Goal: Find specific page/section: Find specific page/section

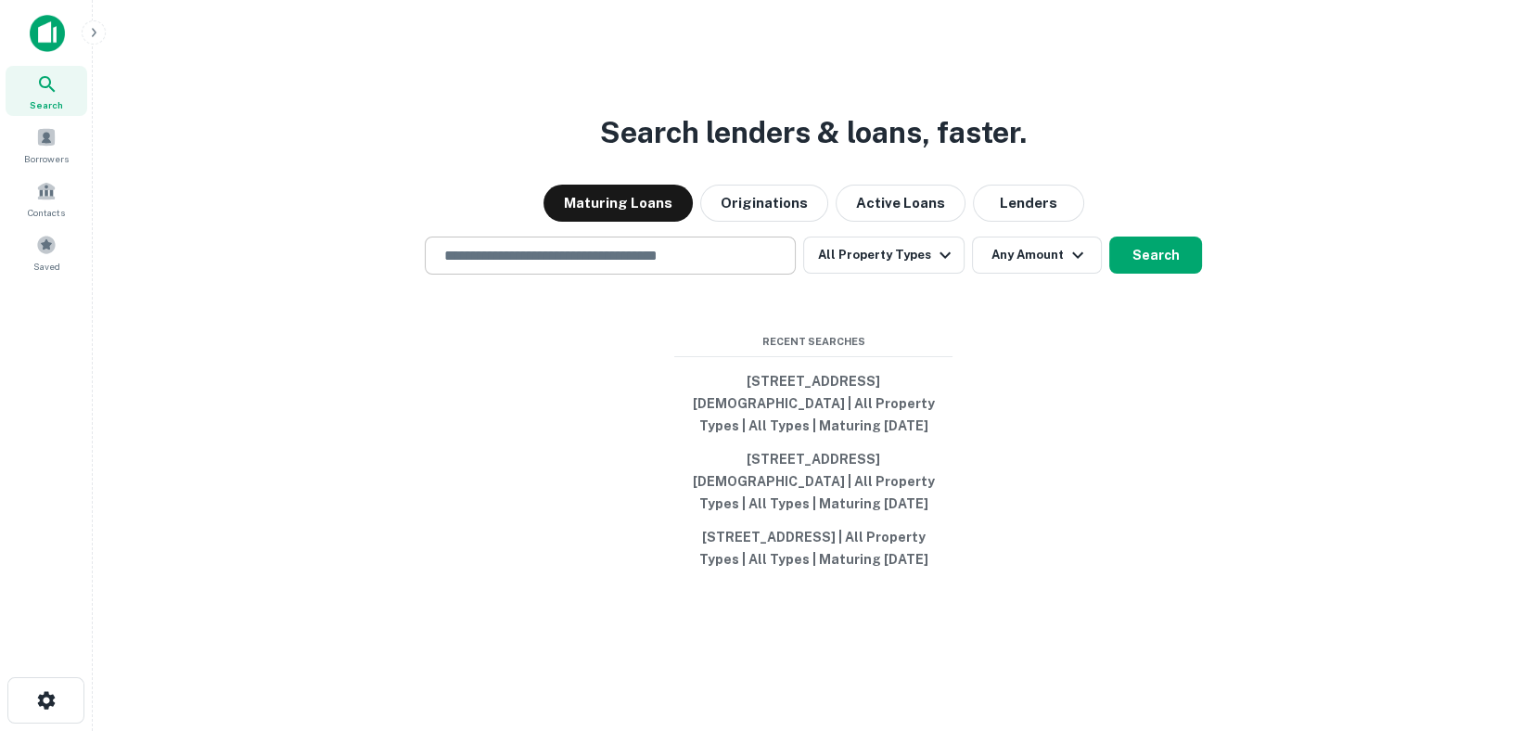
click at [584, 245] on input "text" at bounding box center [610, 255] width 354 height 21
paste input "**********"
type input "**********"
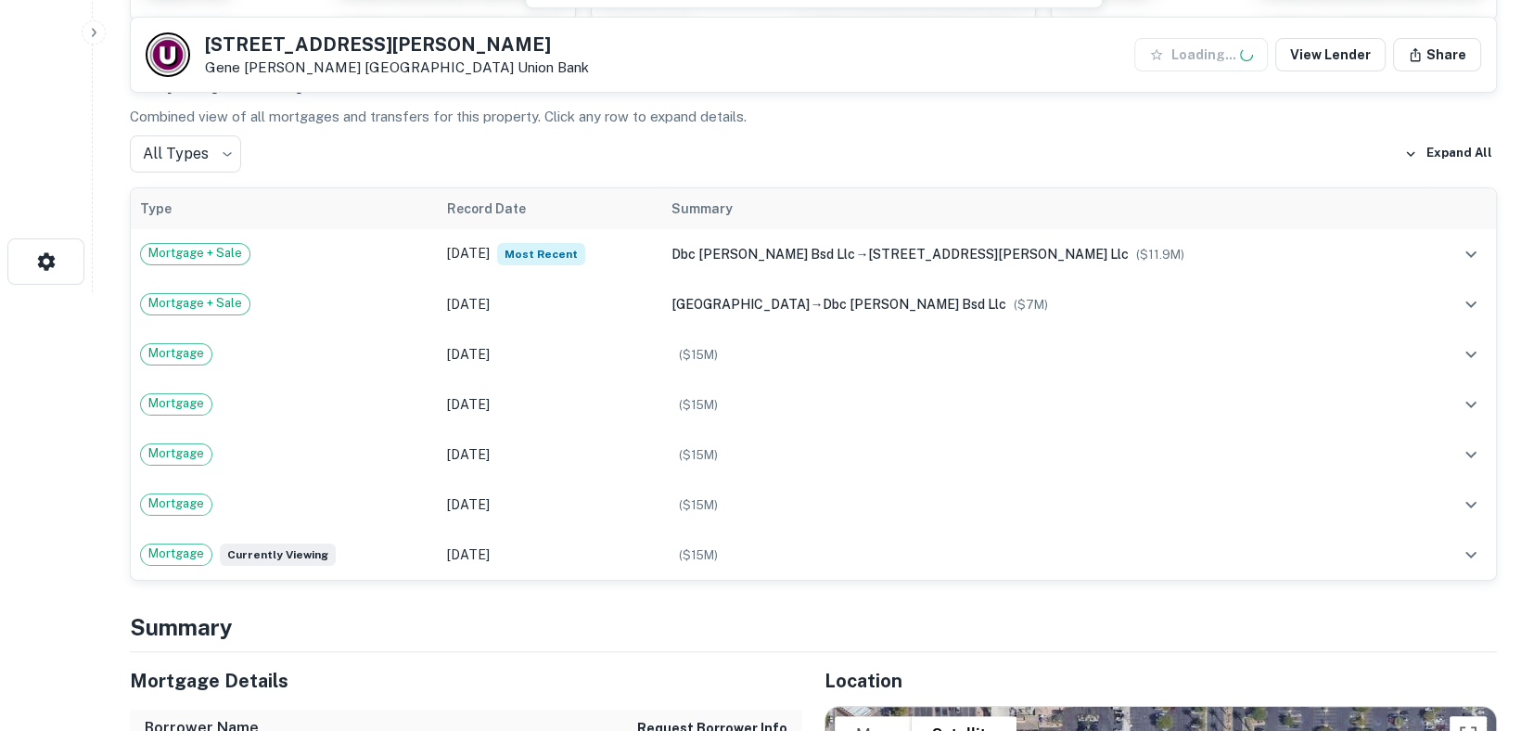
scroll to position [464, 0]
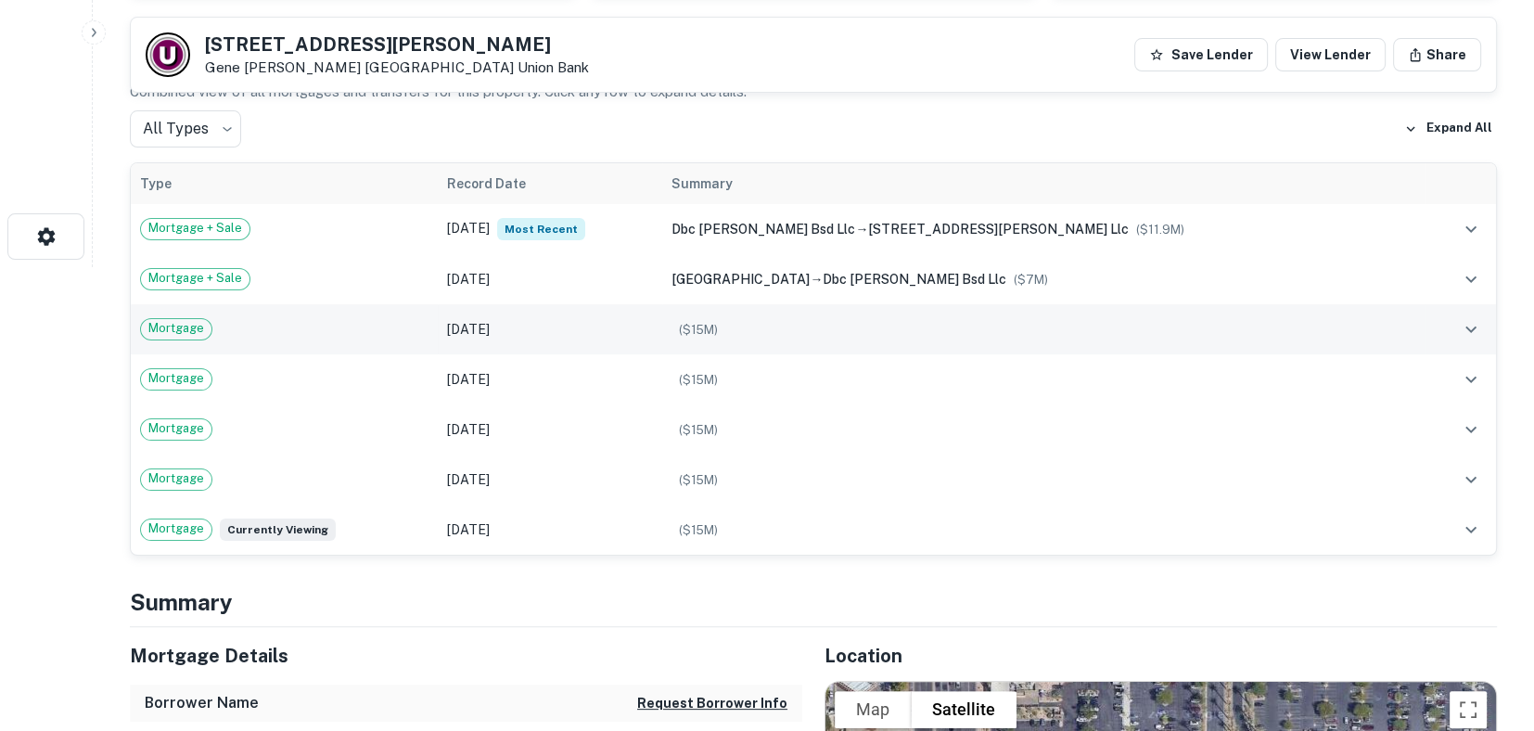
click at [812, 337] on div "($ 15M )" at bounding box center [1042, 329] width 743 height 20
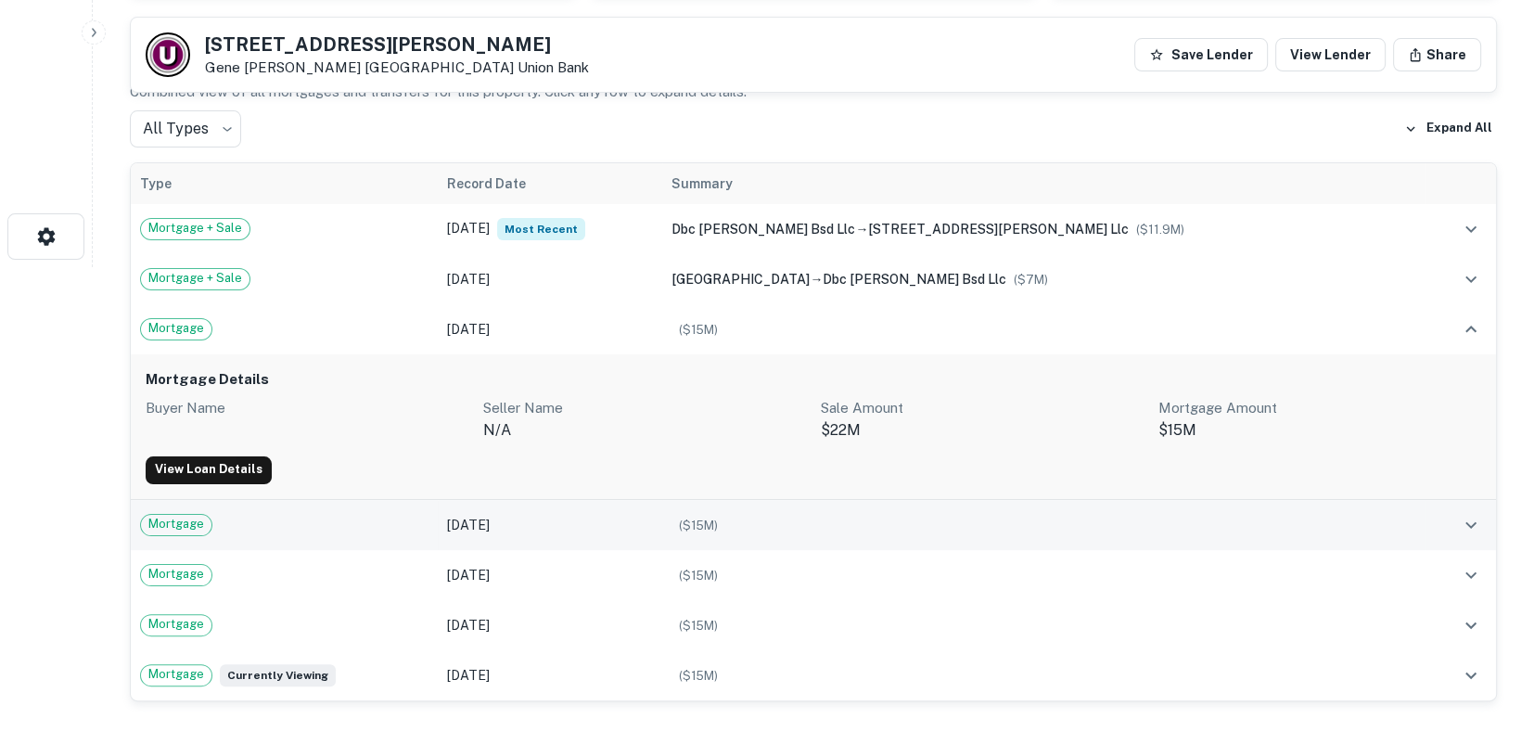
click at [861, 540] on td "($ 15M )" at bounding box center [1042, 525] width 761 height 50
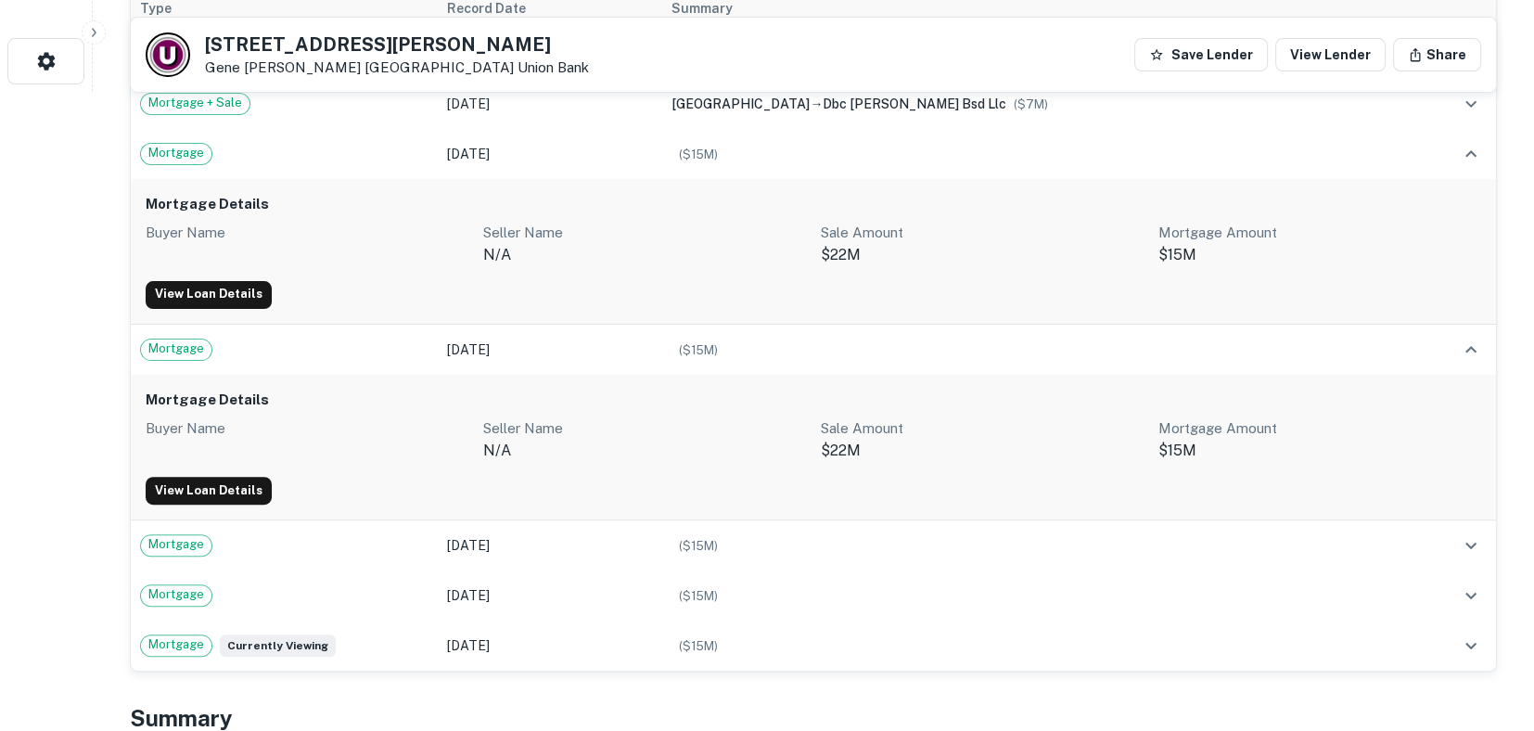
scroll to position [648, 0]
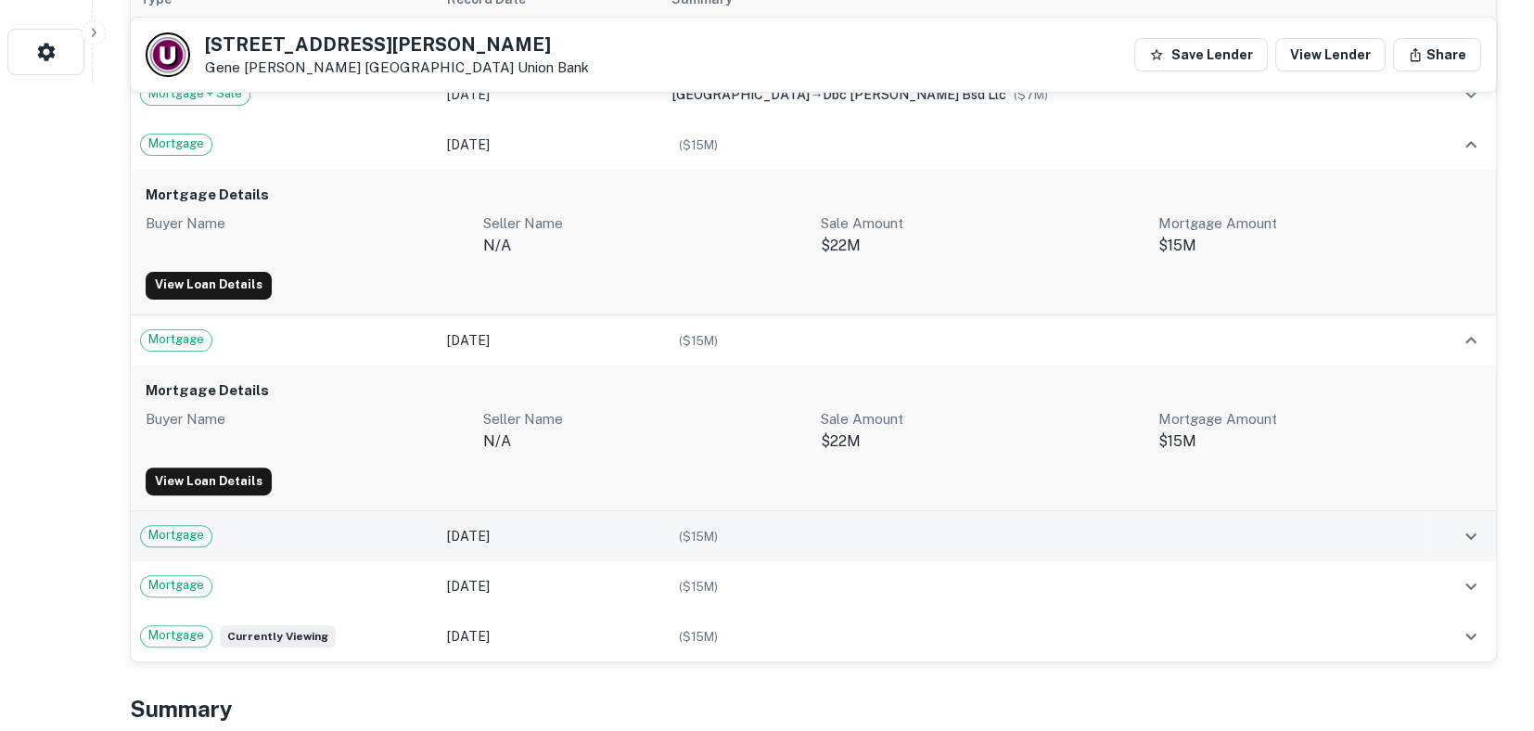
click at [861, 539] on div "($ 15M )" at bounding box center [1042, 536] width 743 height 20
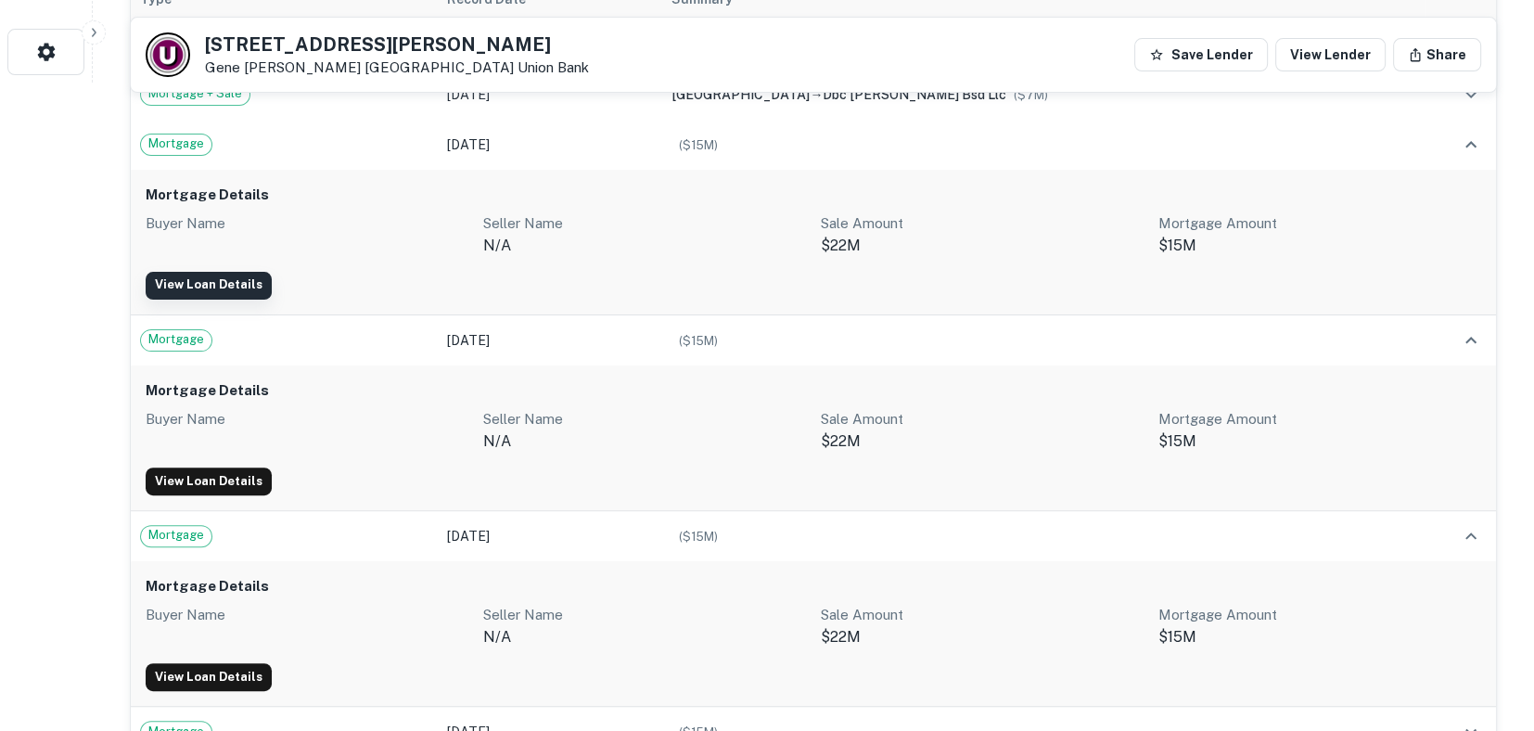
click at [219, 272] on link "View Loan Details" at bounding box center [209, 286] width 126 height 28
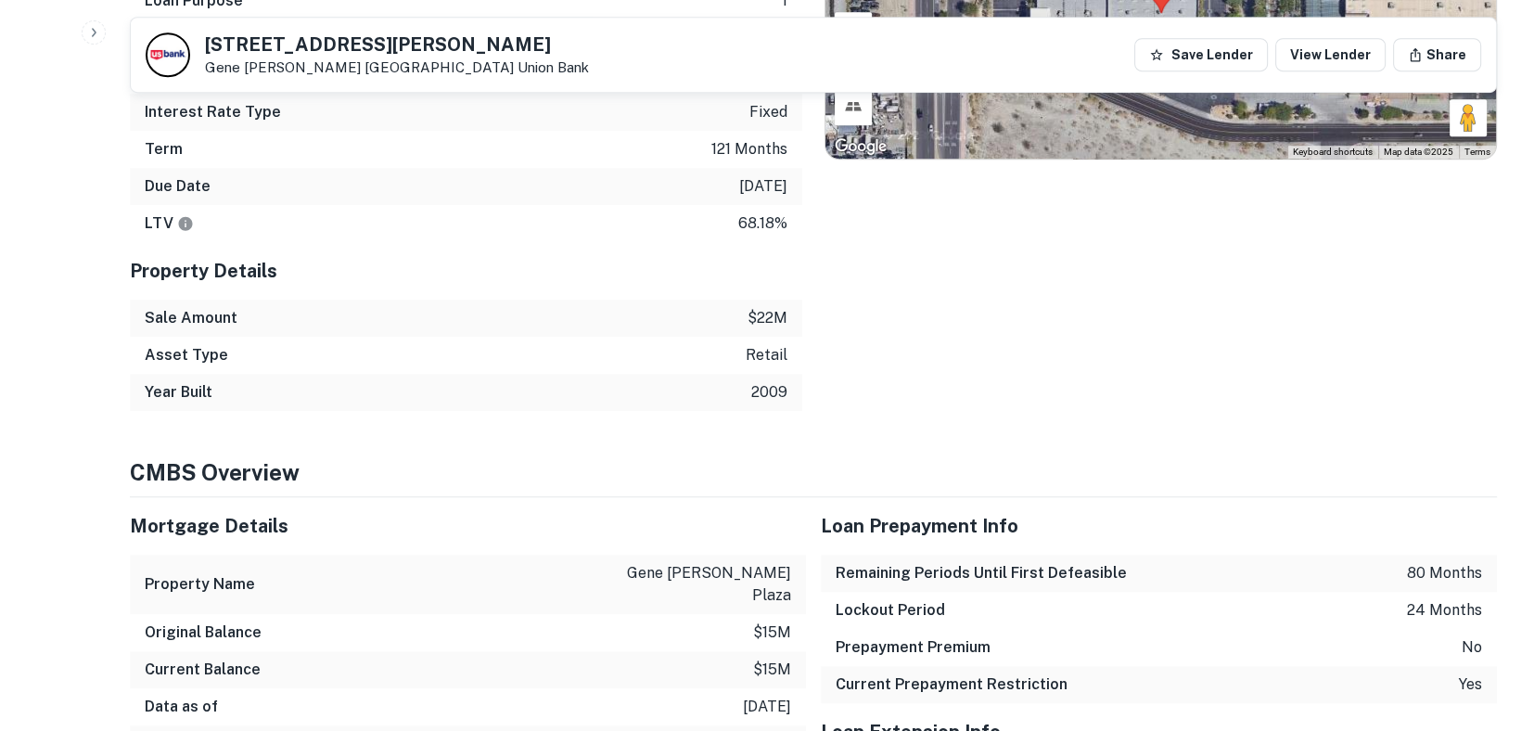
scroll to position [1113, 0]
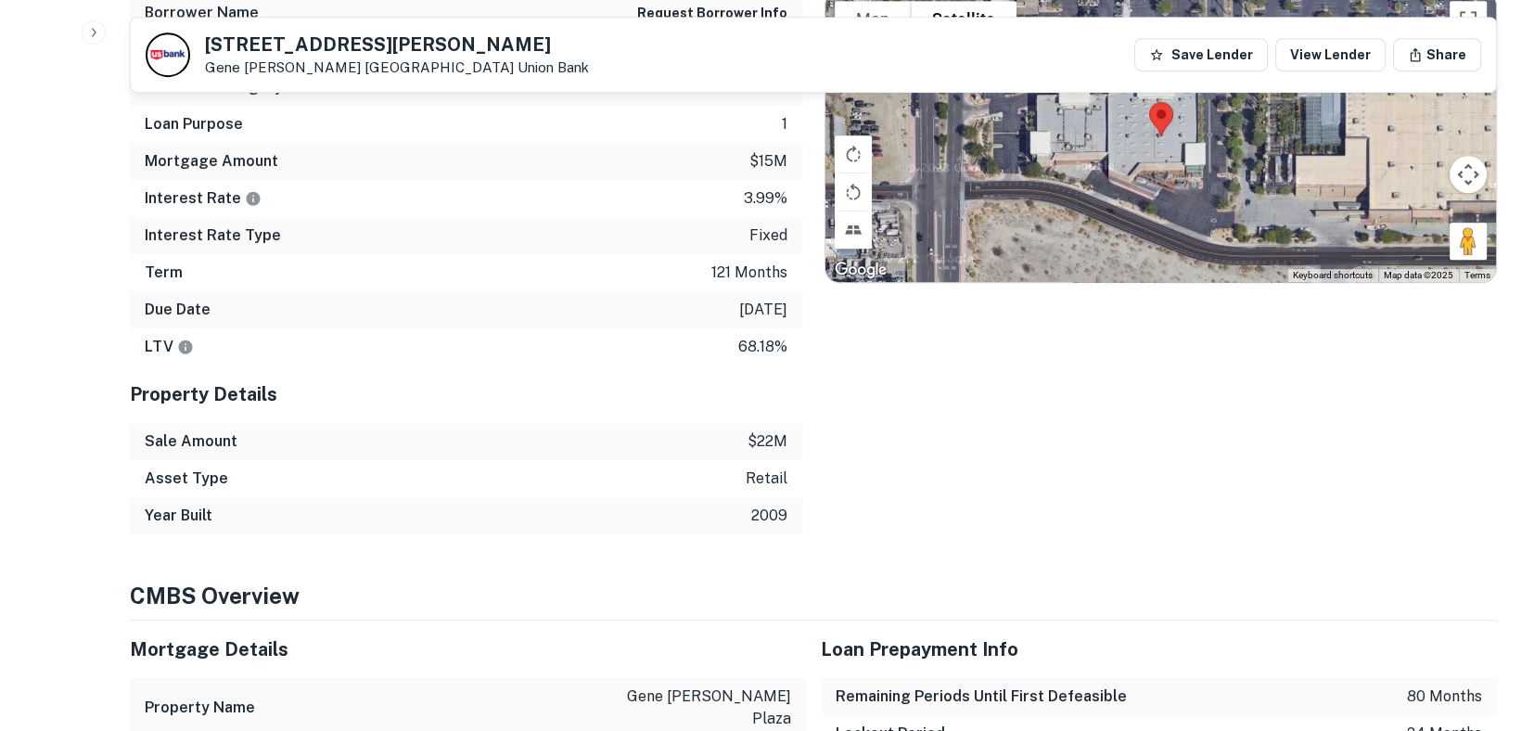
click at [1029, 436] on div "Location To navigate the map with touch gestures double-tap and hold your finge…" at bounding box center [1149, 236] width 695 height 598
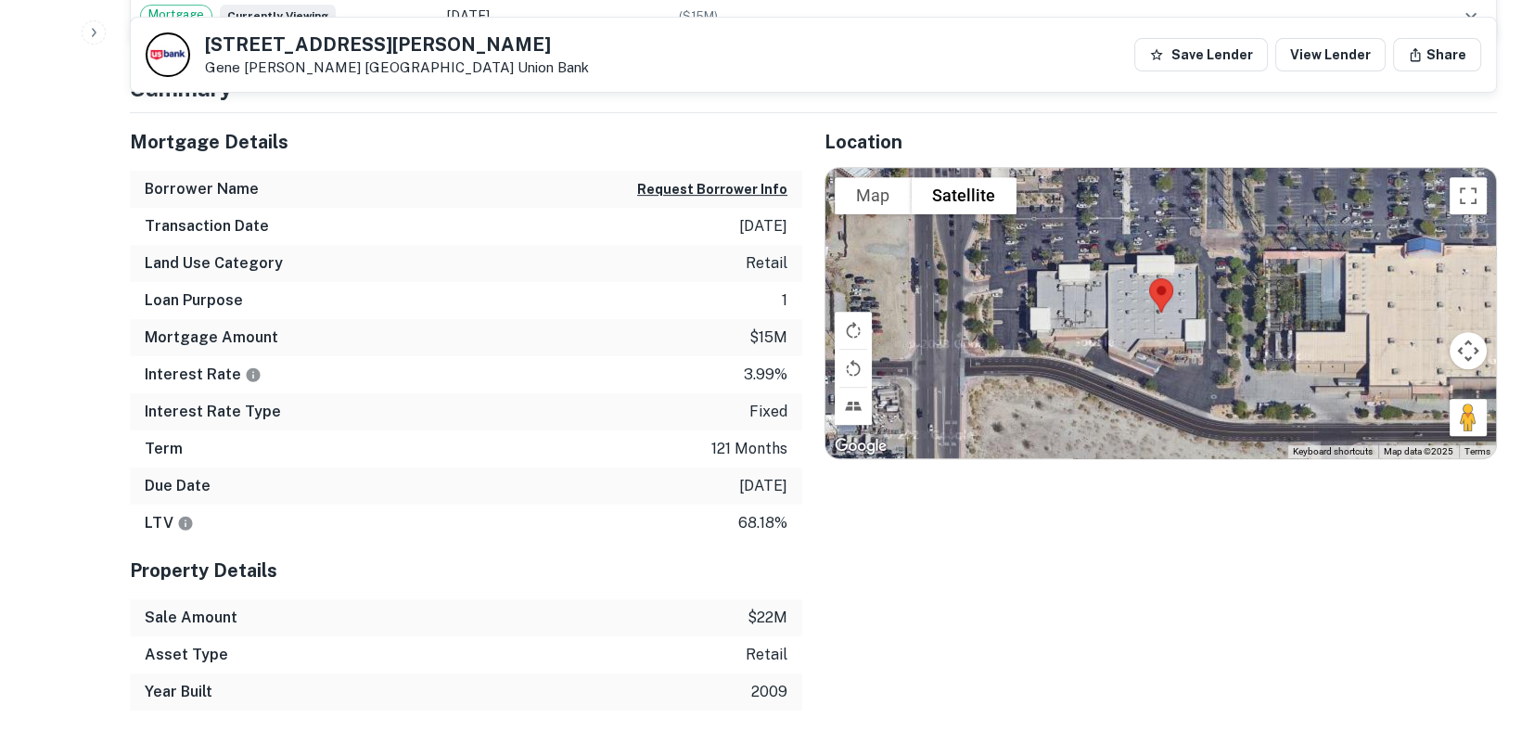
scroll to position [927, 0]
